Goal: Information Seeking & Learning: Learn about a topic

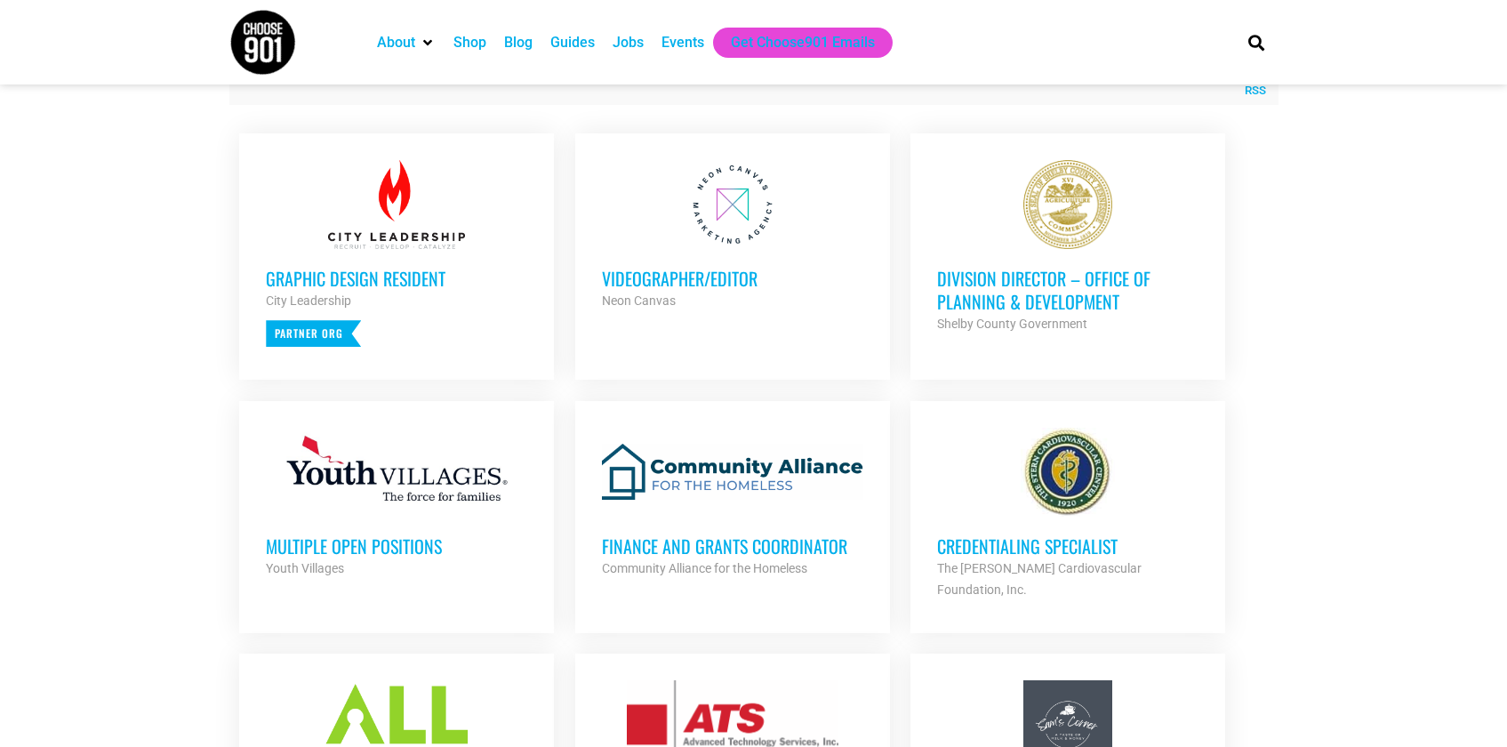
scroll to position [643, 0]
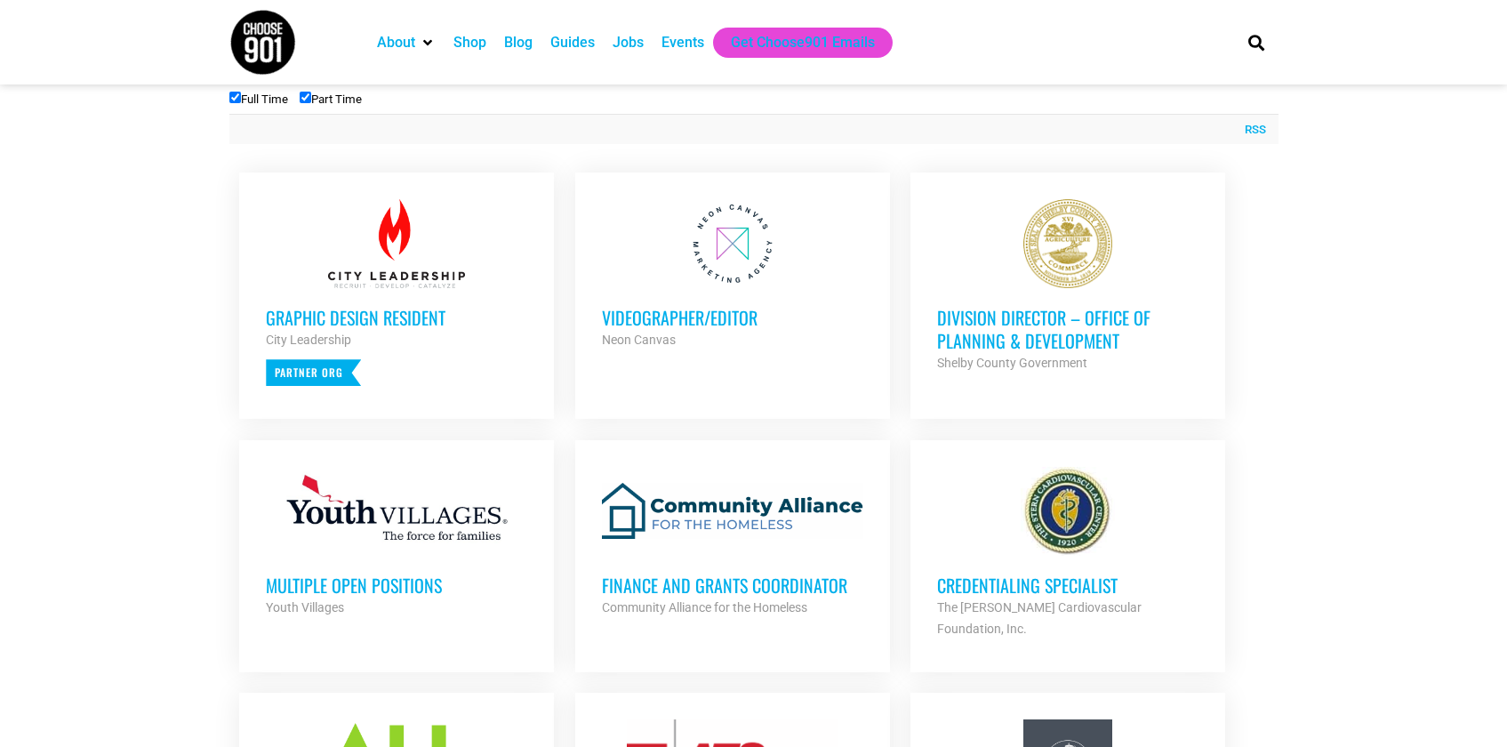
click at [692, 313] on h3 "Videographer/Editor" at bounding box center [732, 317] width 261 height 23
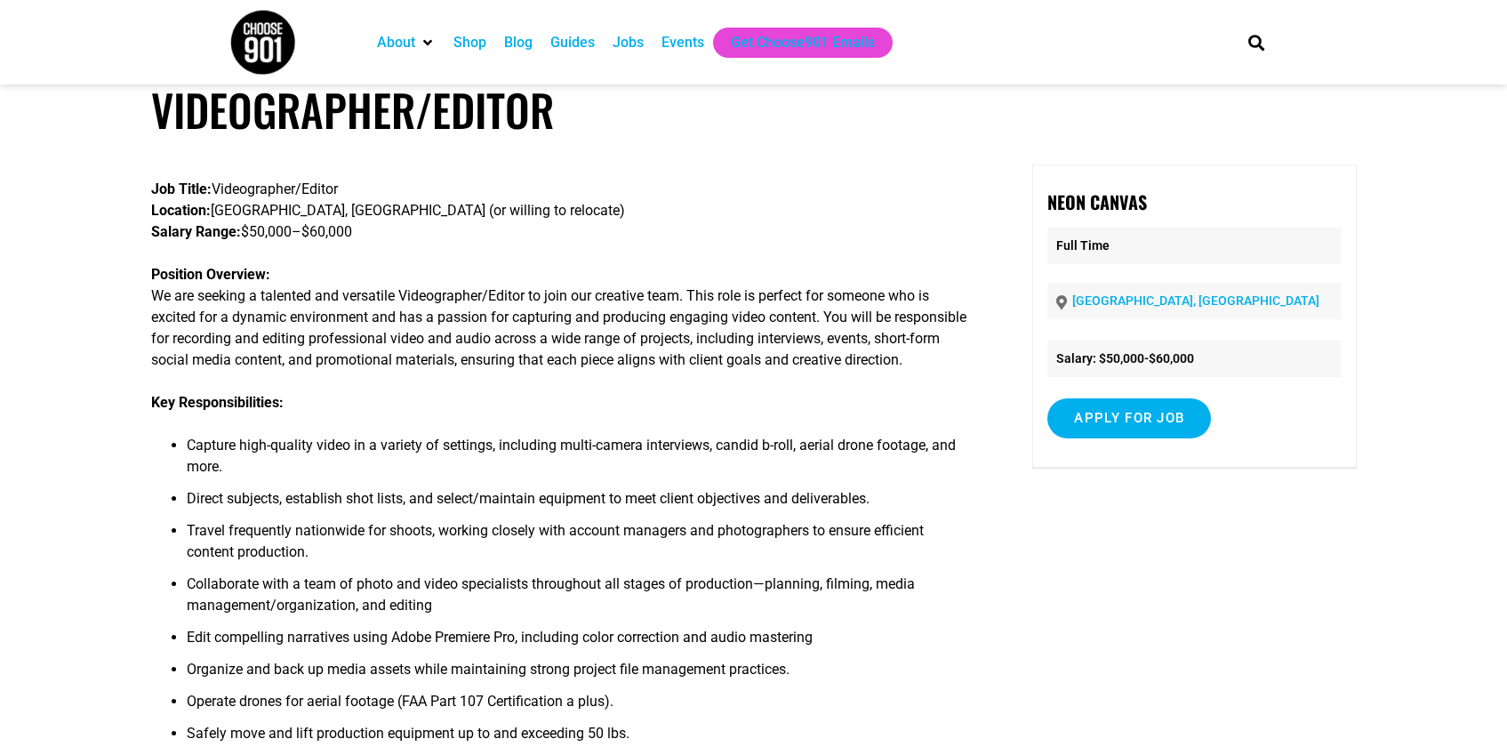
scroll to position [57, 0]
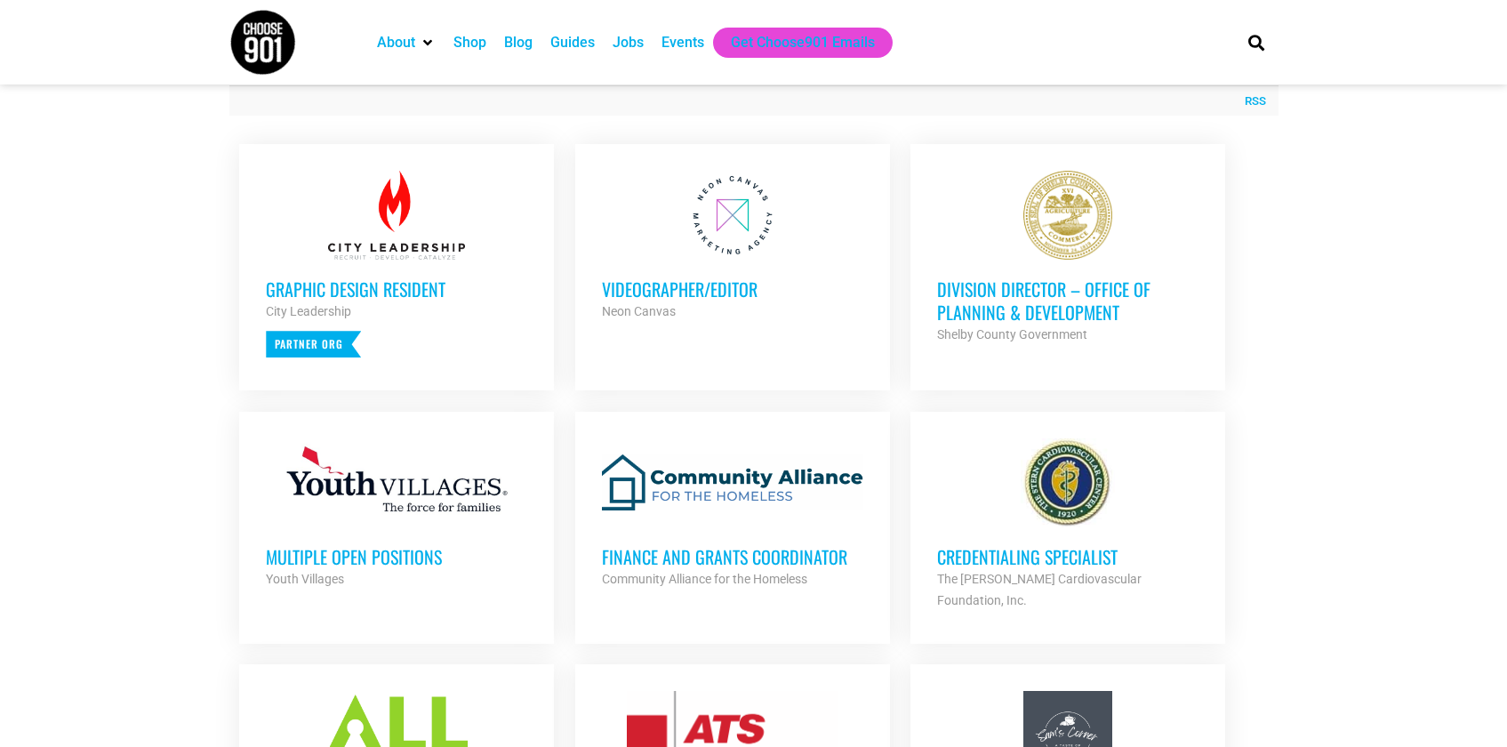
scroll to position [684, 0]
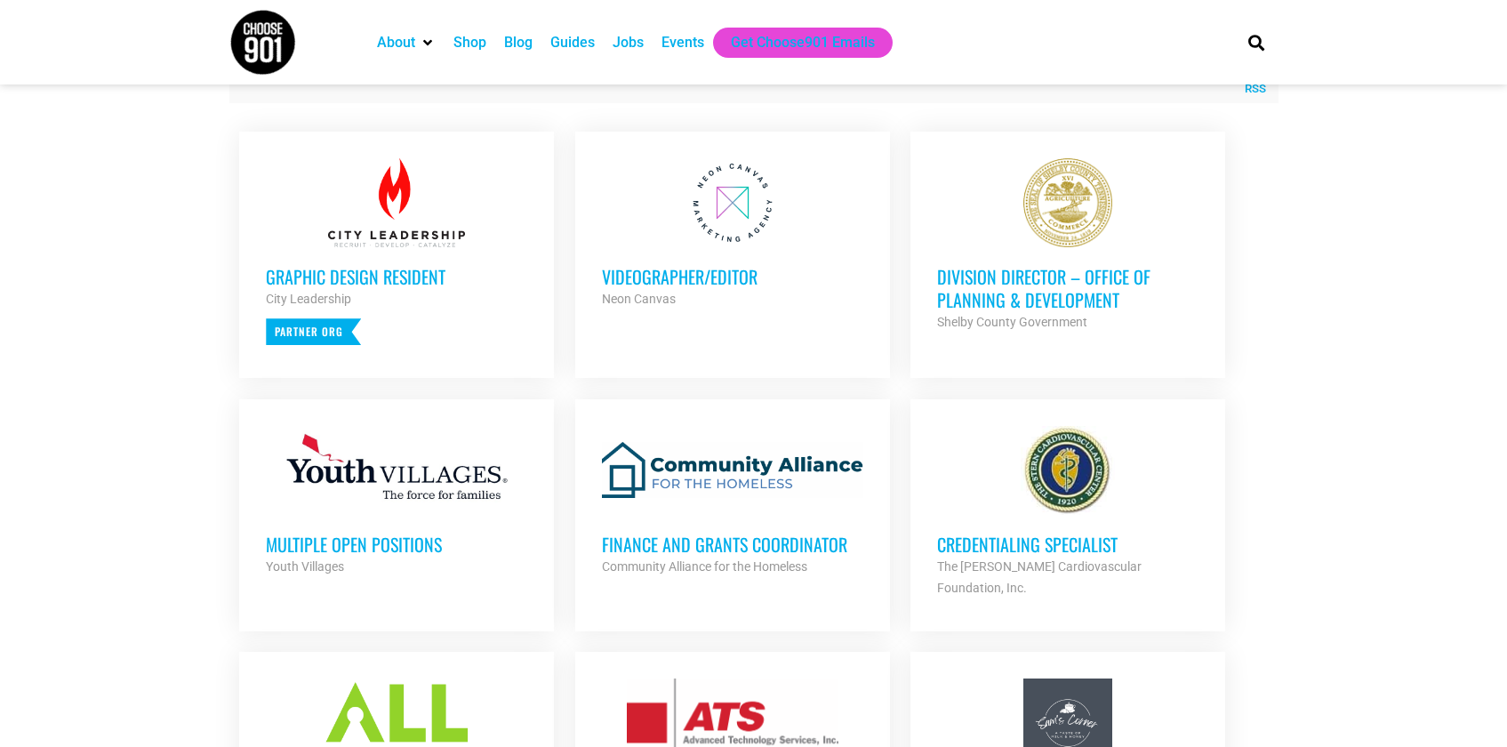
click at [404, 538] on h3 "Multiple Open Positions" at bounding box center [396, 543] width 261 height 23
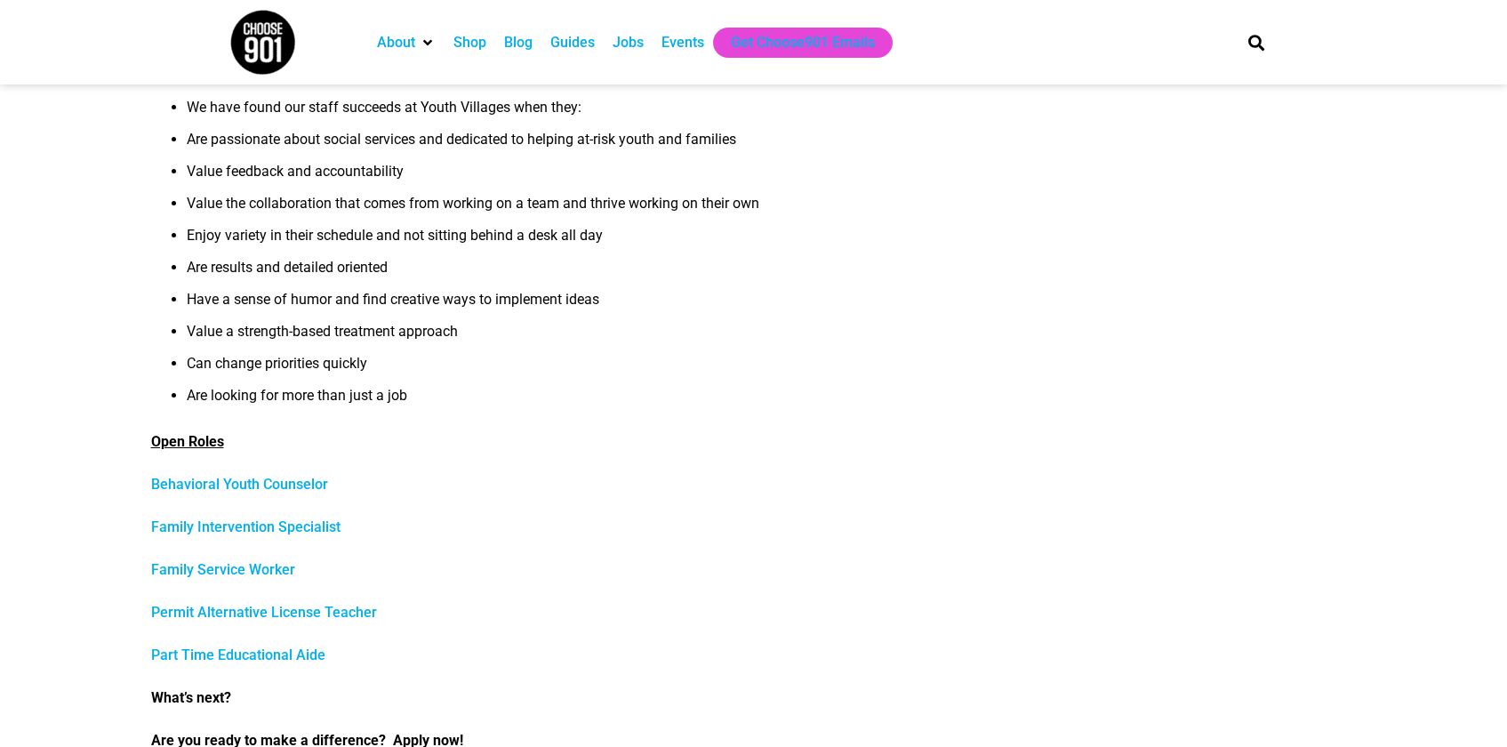
scroll to position [748, 0]
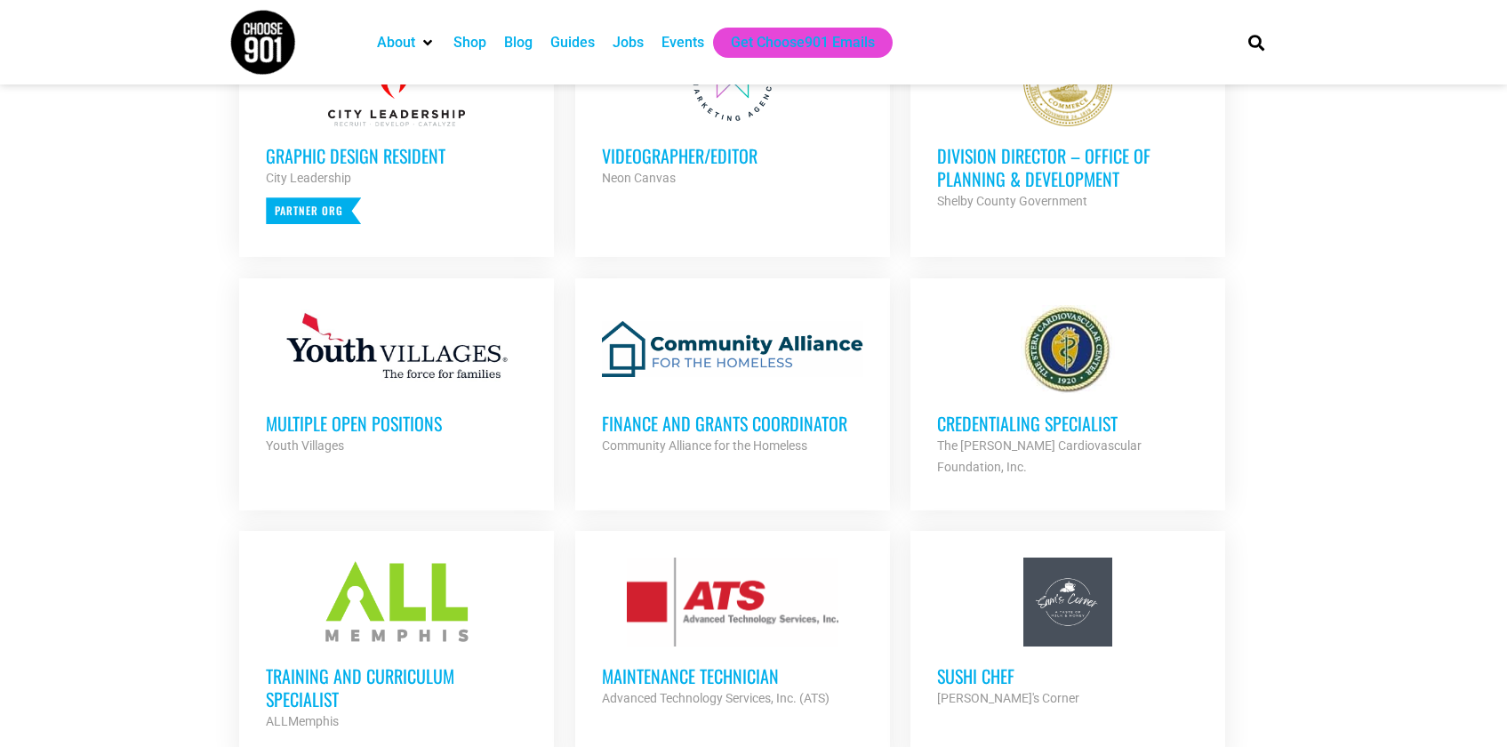
scroll to position [853, 0]
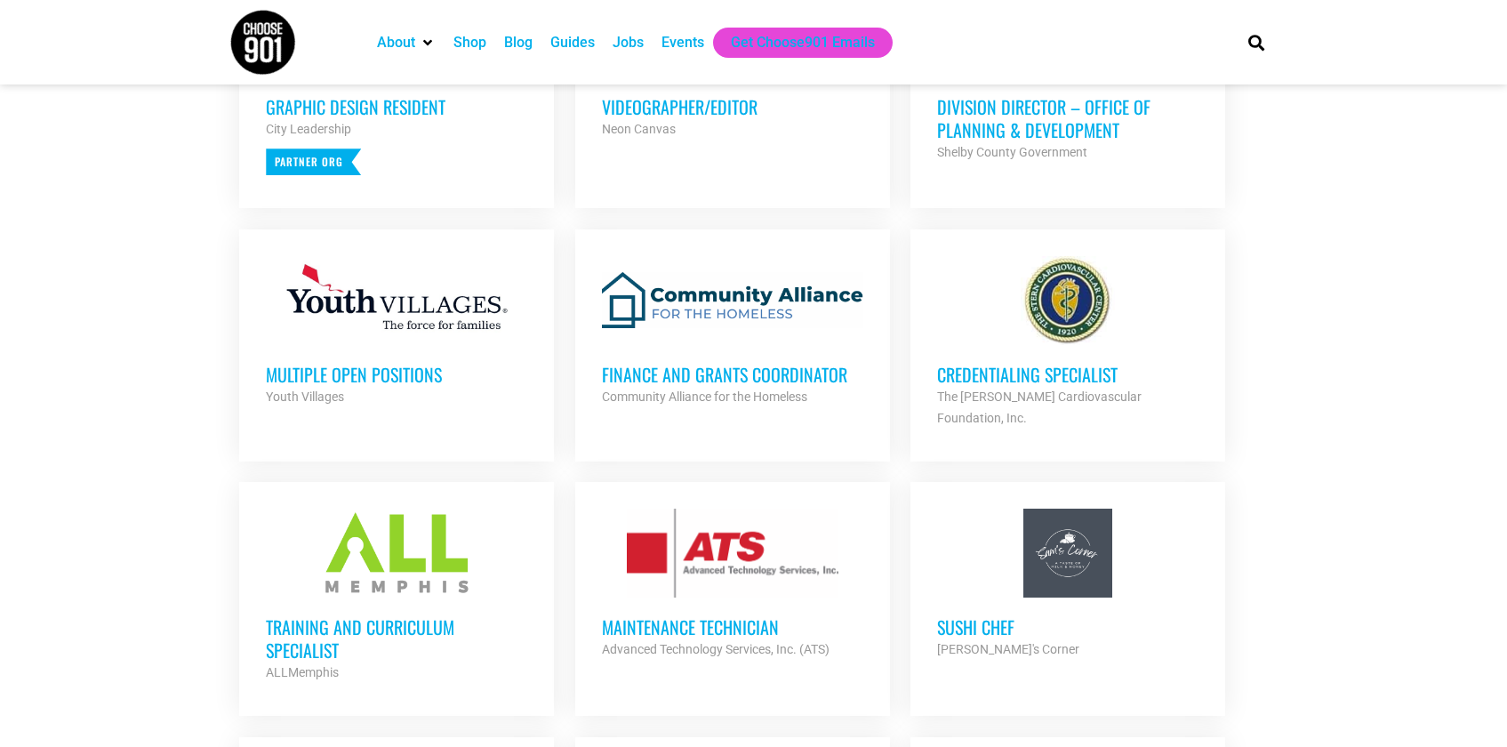
click at [1288, 356] on section "Looking to make career moves in Memphis? From tech to teaching, medical and mor…" at bounding box center [753, 659] width 1507 height 2249
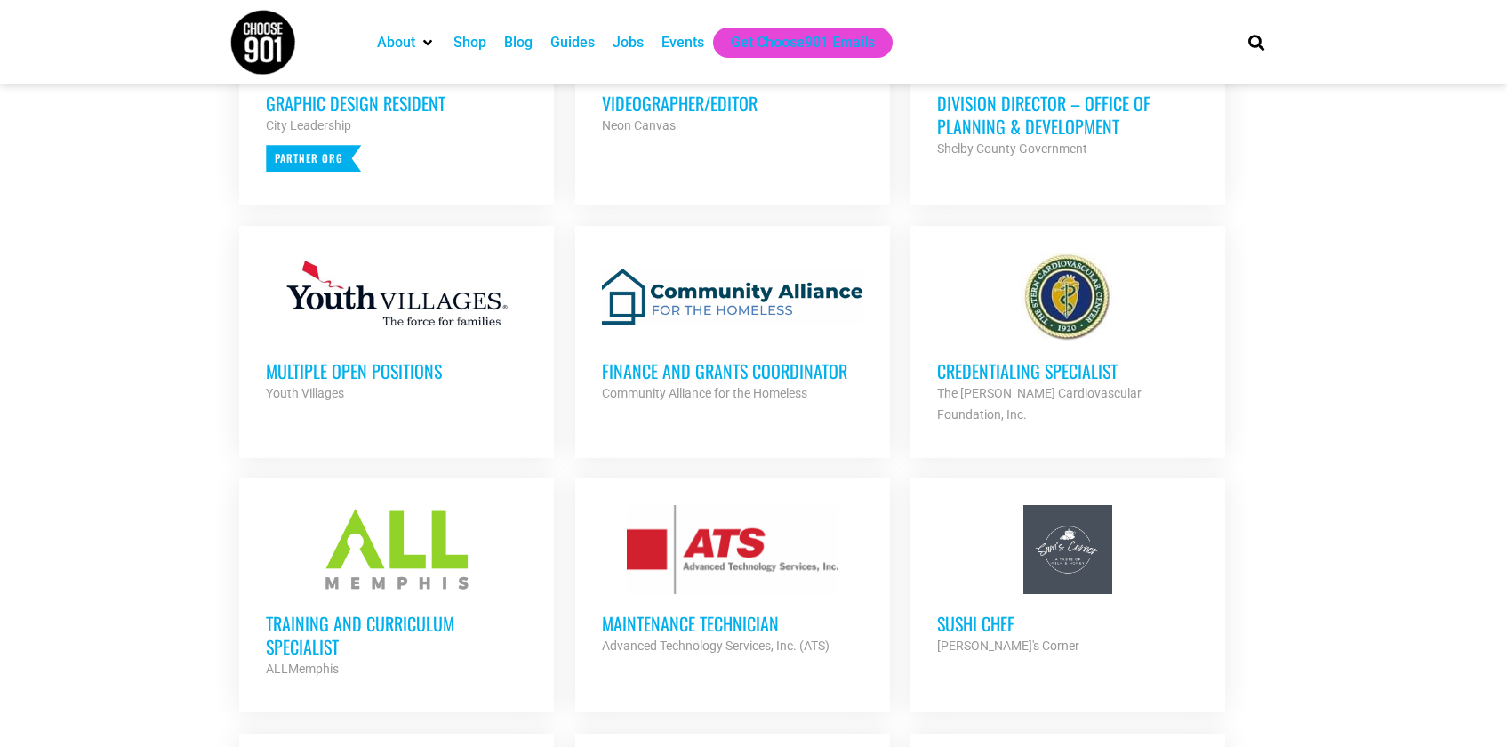
click at [311, 612] on h3 "Training and Curriculum Specialist" at bounding box center [396, 635] width 261 height 46
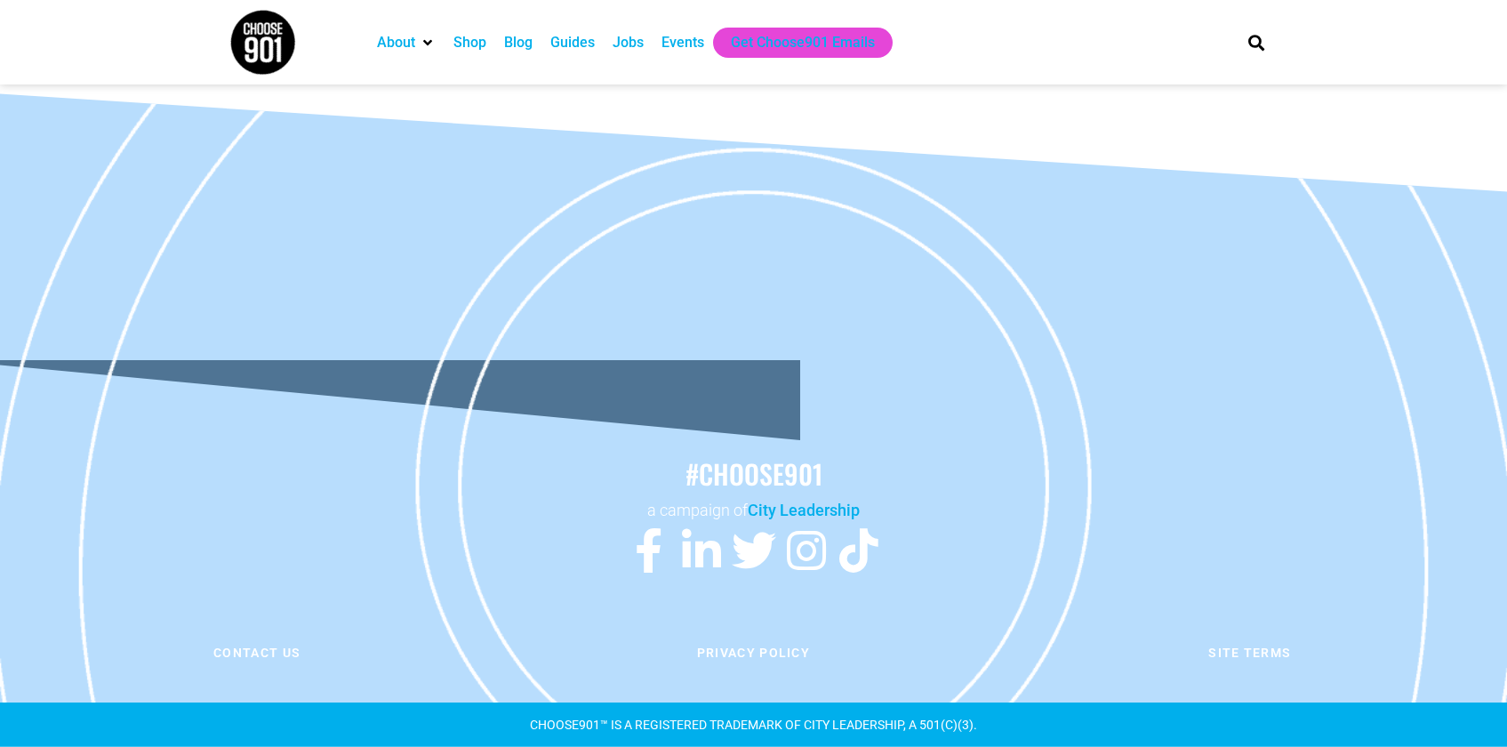
scroll to position [1360, 0]
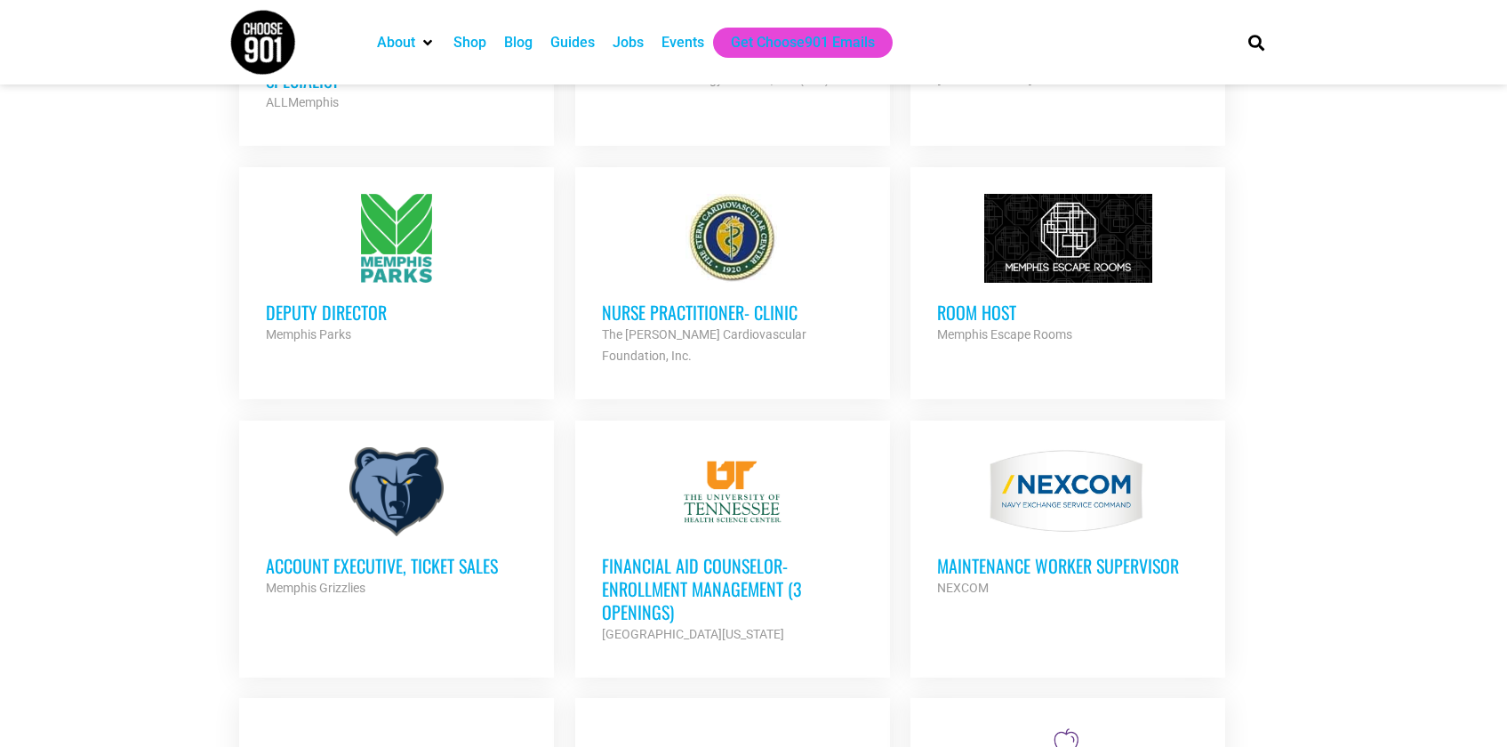
scroll to position [1464, 0]
